Goal: Entertainment & Leisure: Consume media (video, audio)

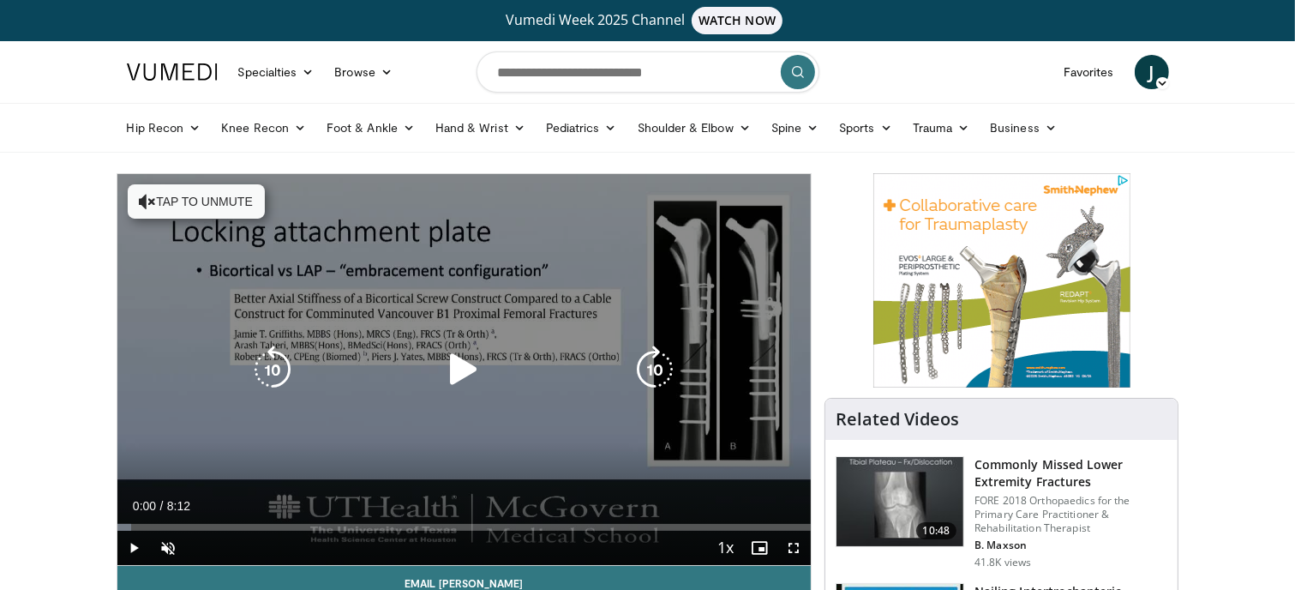
click at [217, 215] on button "Tap to unmute" at bounding box center [196, 201] width 137 height 34
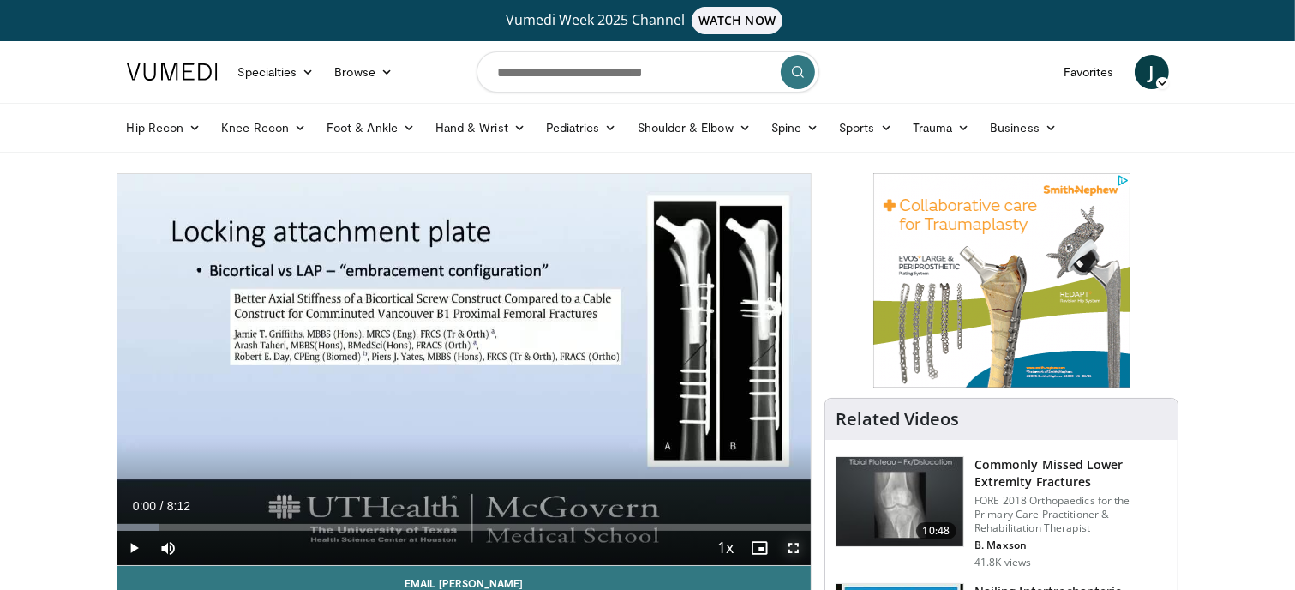
click at [785, 548] on span "Video Player" at bounding box center [794, 548] width 34 height 34
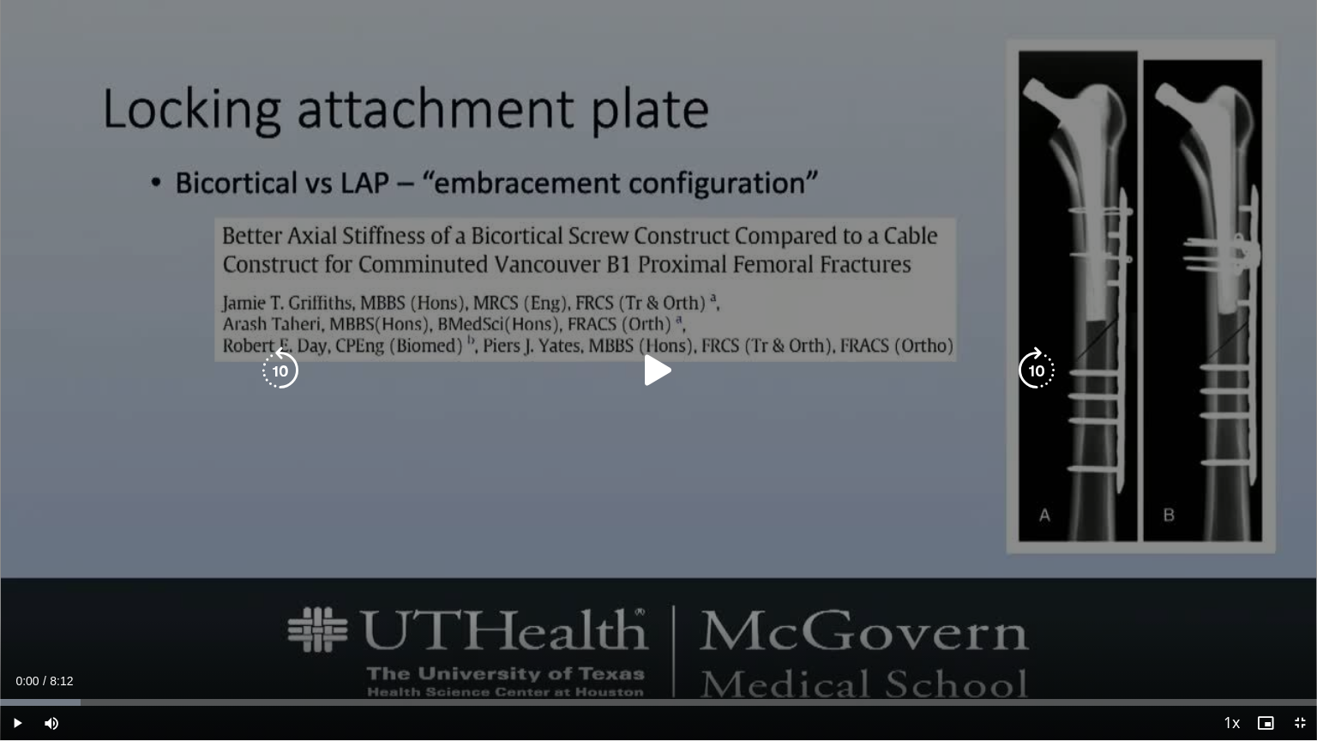
click at [645, 453] on div "10 seconds Tap to unmute" at bounding box center [658, 370] width 1317 height 740
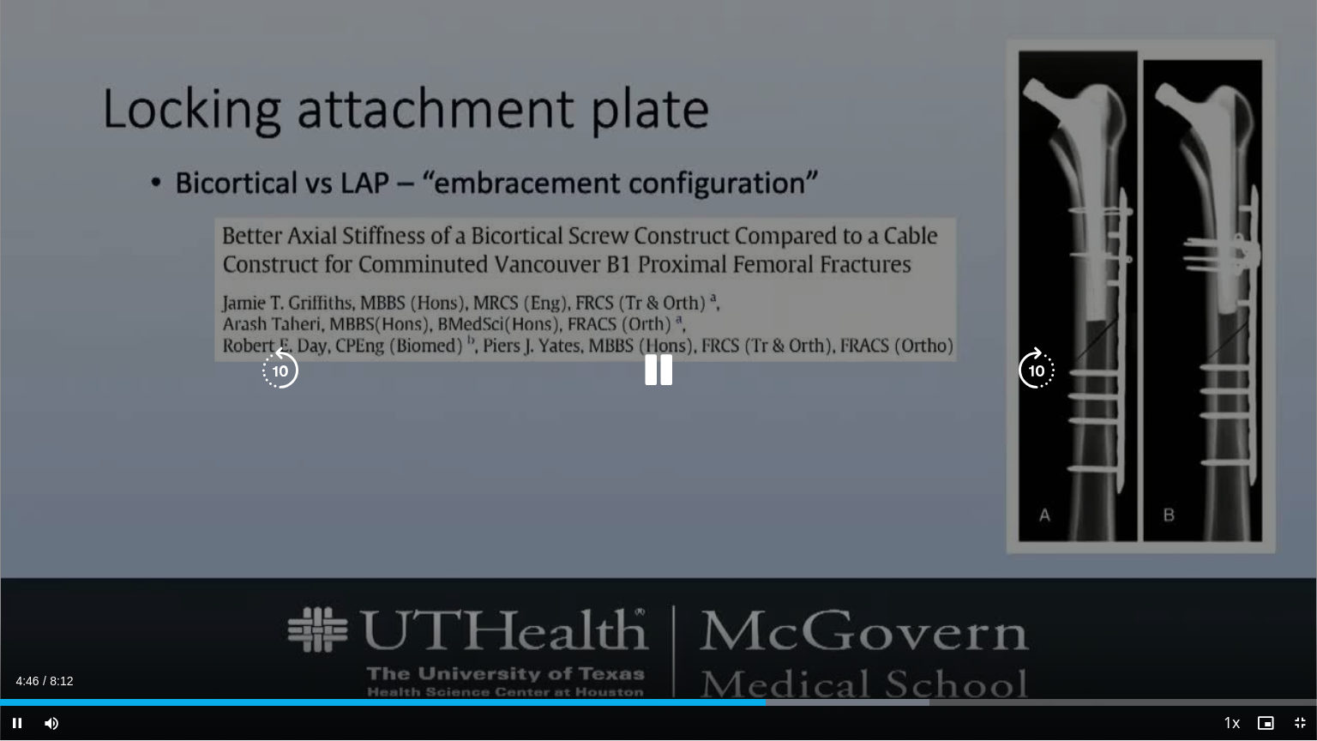
click at [627, 488] on div "10 seconds Tap to unmute" at bounding box center [658, 370] width 1317 height 740
click at [663, 373] on icon "Video Player" at bounding box center [658, 370] width 48 height 48
click at [669, 313] on div "10 seconds Tap to unmute" at bounding box center [658, 370] width 1317 height 740
click at [666, 317] on div "10 seconds Tap to unmute" at bounding box center [658, 370] width 1317 height 740
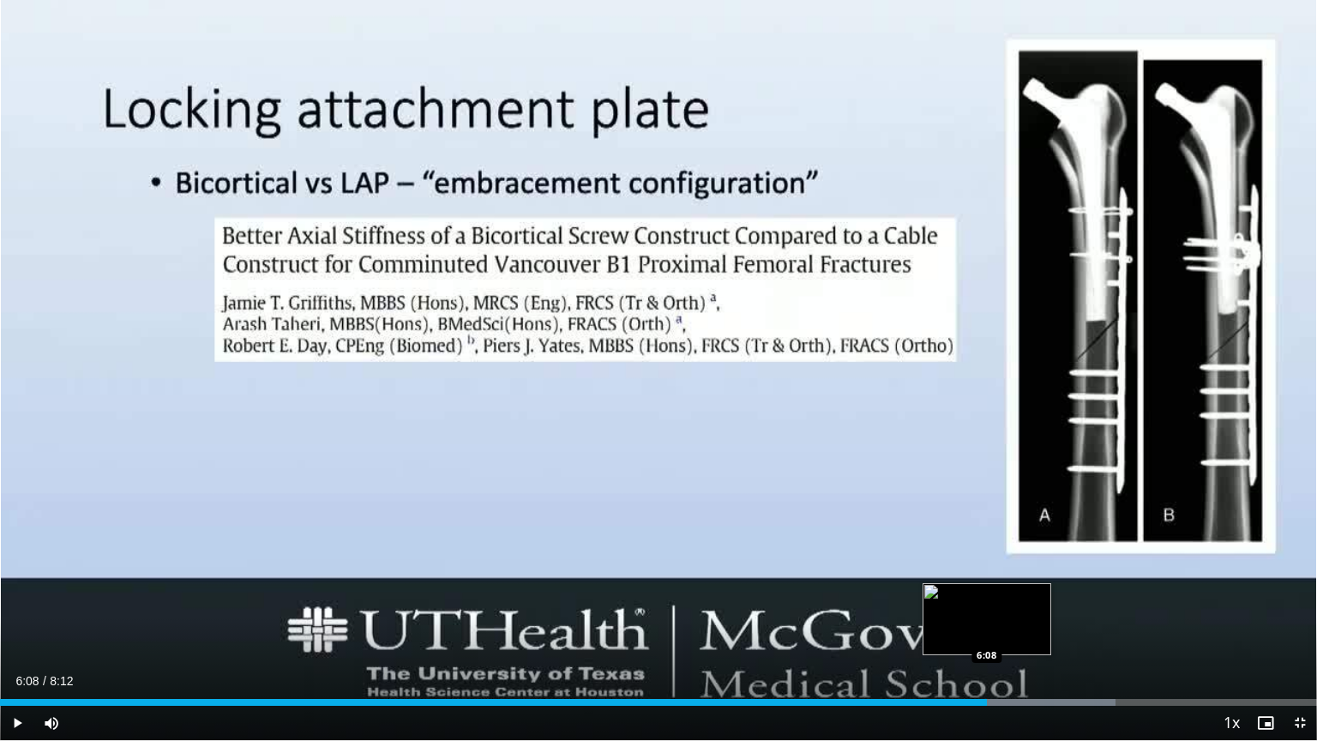
click at [987, 589] on div "Progress Bar" at bounding box center [988, 702] width 252 height 7
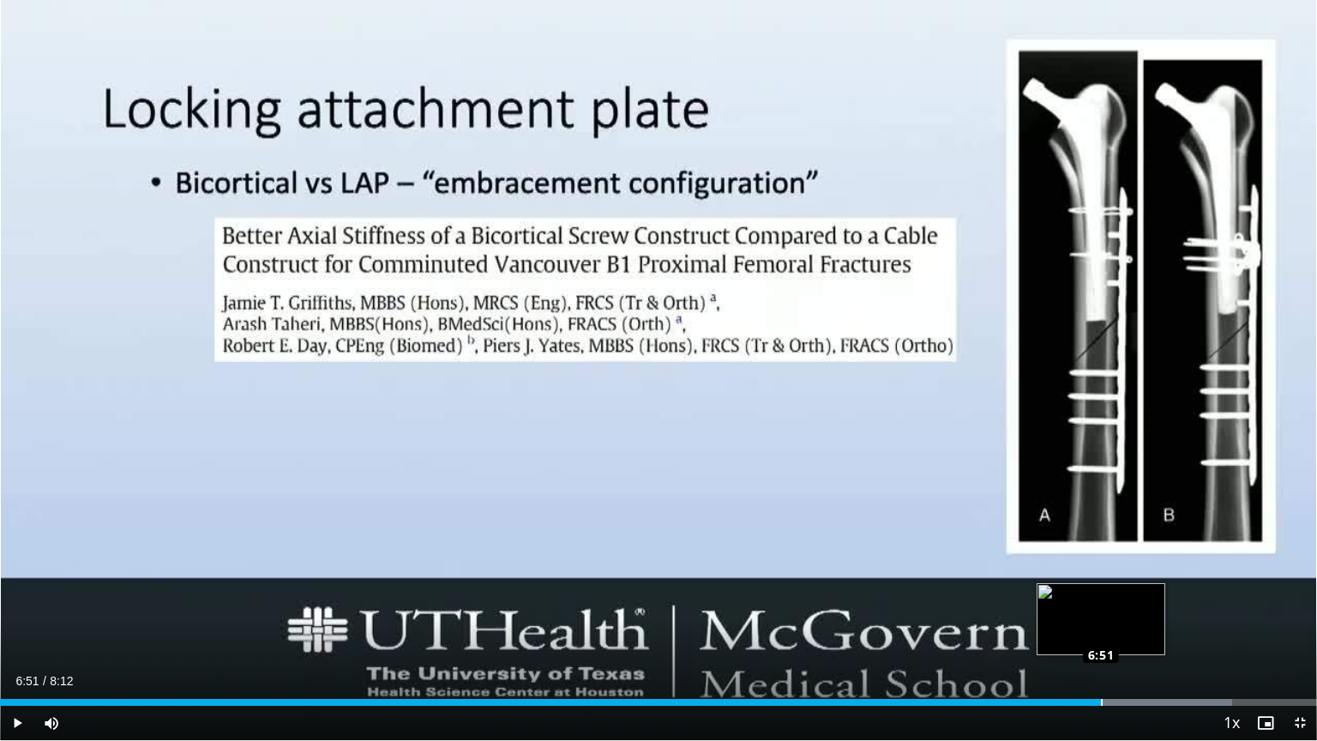
click at [1101, 589] on div "Loaded : 93.58% 6:51 6:51" at bounding box center [658, 702] width 1317 height 7
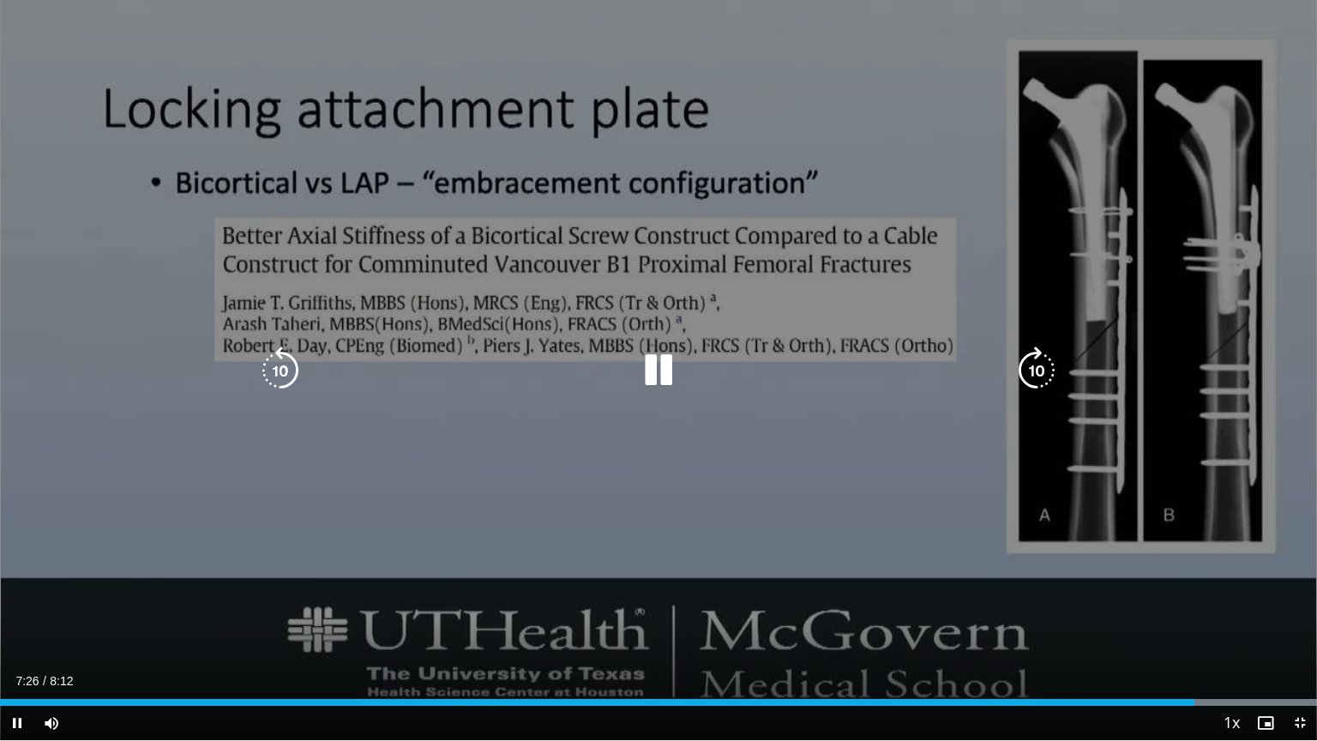
click at [836, 478] on div "10 seconds Tap to unmute" at bounding box center [658, 370] width 1317 height 740
click at [652, 369] on icon "Video Player" at bounding box center [658, 370] width 48 height 48
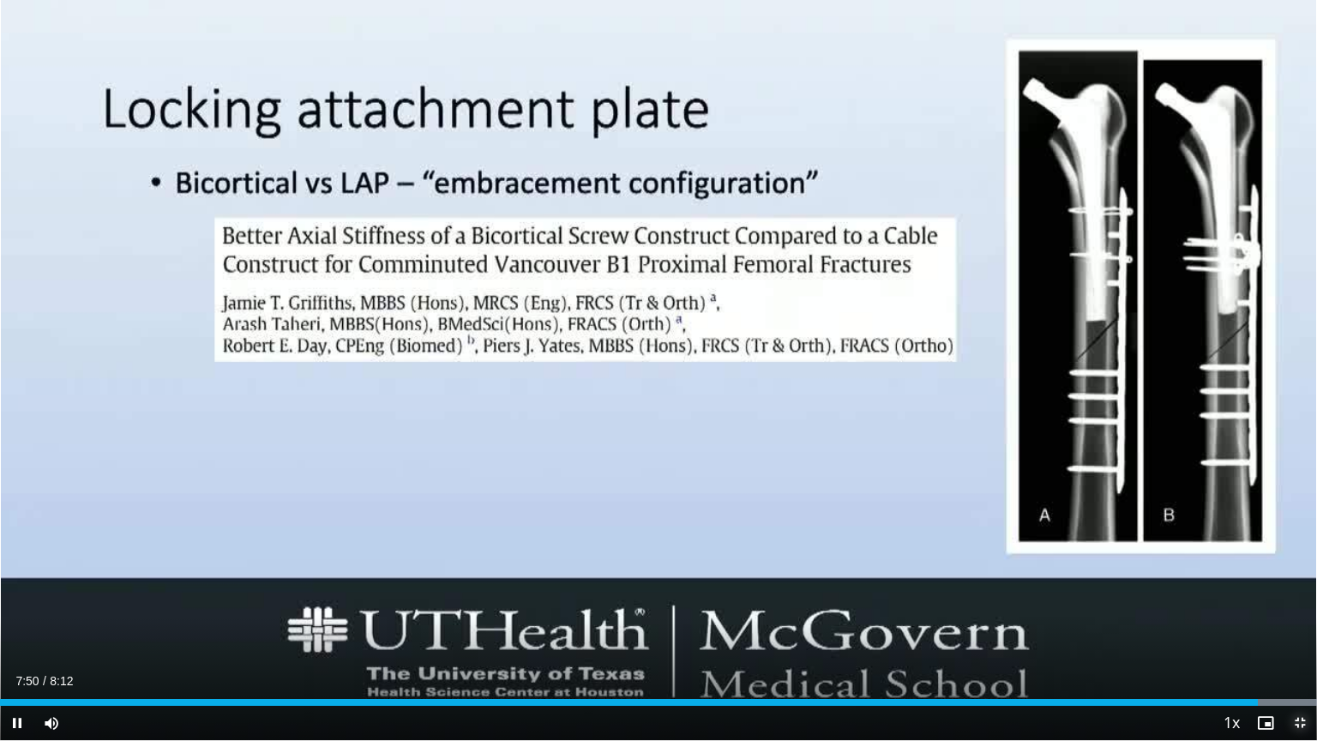
click at [1294, 589] on span "Video Player" at bounding box center [1299, 723] width 34 height 34
